Goal: Information Seeking & Learning: Learn about a topic

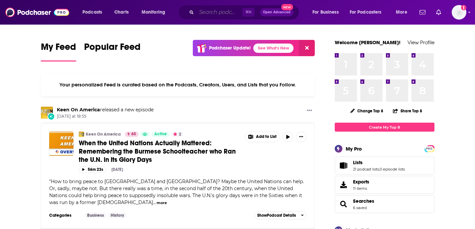
click at [204, 12] on input "Search podcasts, credits, & more..." at bounding box center [220, 12] width 46 height 11
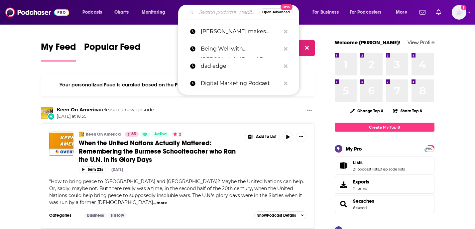
paste input "SexTok with [PERSON_NAME] and [PERSON_NAME]"
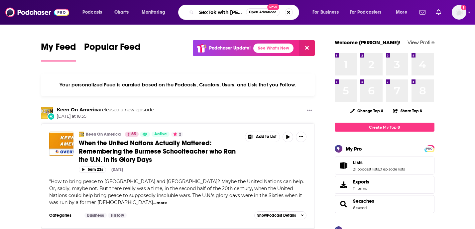
scroll to position [0, 29]
type input "SexTok with [PERSON_NAME] and [PERSON_NAME]"
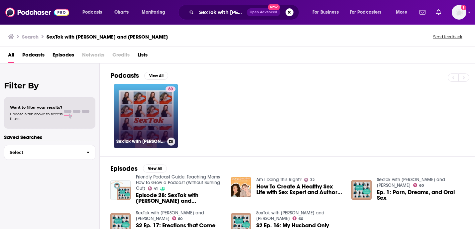
click at [137, 118] on link "60 SexTok with [PERSON_NAME] and [PERSON_NAME]" at bounding box center [146, 116] width 65 height 65
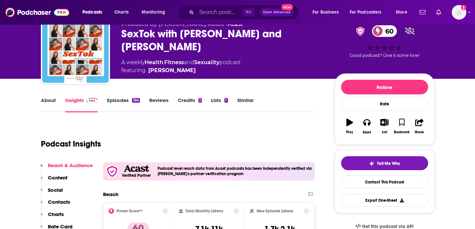
scroll to position [7, 0]
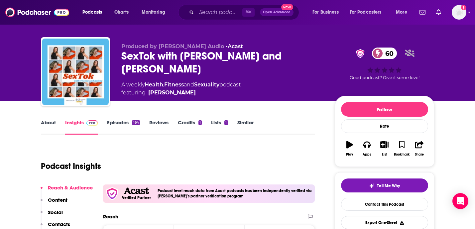
drag, startPoint x: 193, startPoint y: 80, endPoint x: 189, endPoint y: 81, distance: 4.1
click at [189, 89] on span "featuring [PERSON_NAME]" at bounding box center [180, 93] width 119 height 8
copy span "[PERSON_NAME]"
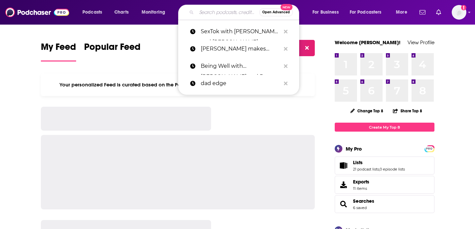
click at [218, 12] on input "Search podcasts, credits, & more..." at bounding box center [228, 12] width 63 height 11
paste input "Ladies, We Need To Talk"
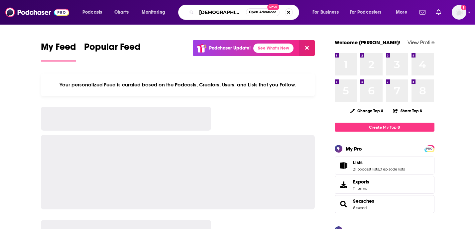
scroll to position [0, 15]
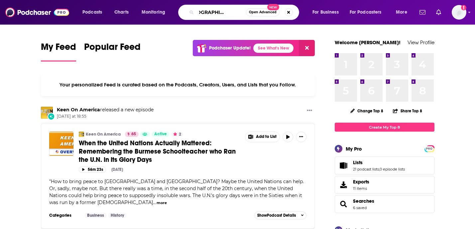
type input "Ladies, We Need To Talk"
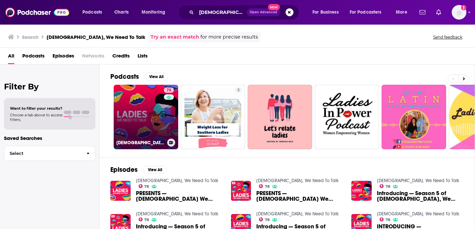
click at [139, 120] on link "78 Ladies, We Need To Talk" at bounding box center [146, 117] width 65 height 65
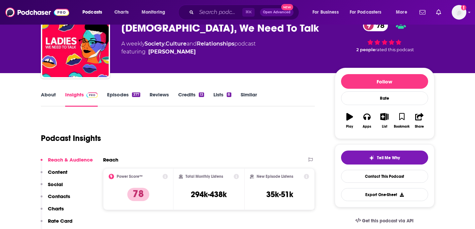
scroll to position [33, 0]
